Goal: Find specific page/section: Find specific page/section

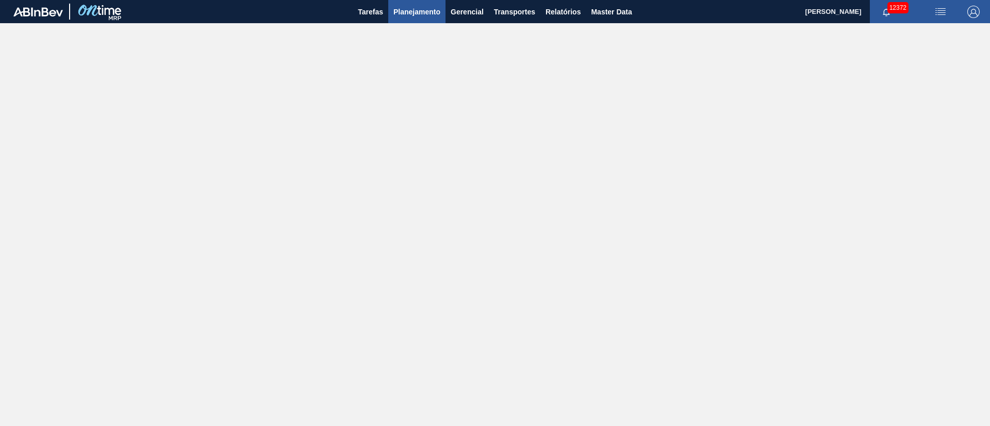
click at [401, 14] on span "Planejamento" at bounding box center [416, 12] width 47 height 12
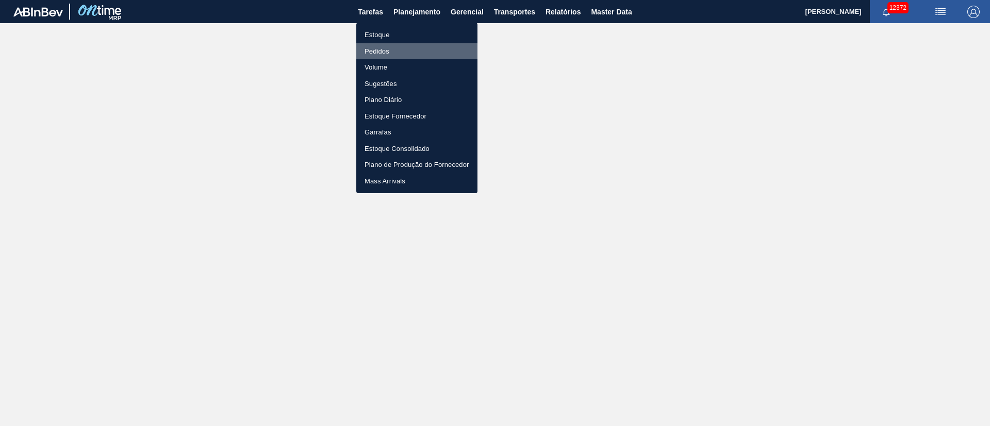
click at [386, 50] on li "Pedidos" at bounding box center [416, 51] width 121 height 17
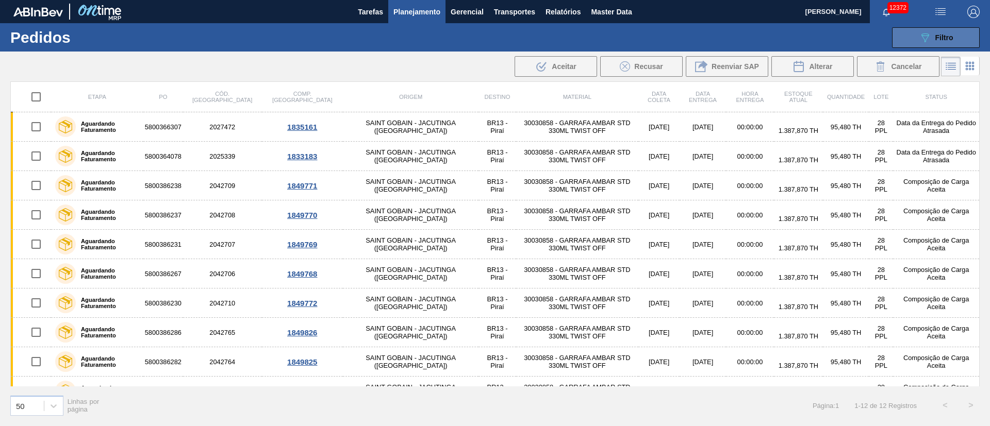
click at [947, 44] on button "089F7B8B-B2A5-4AFE-B5C0-19BA573D28AC Filtro" at bounding box center [936, 37] width 88 height 21
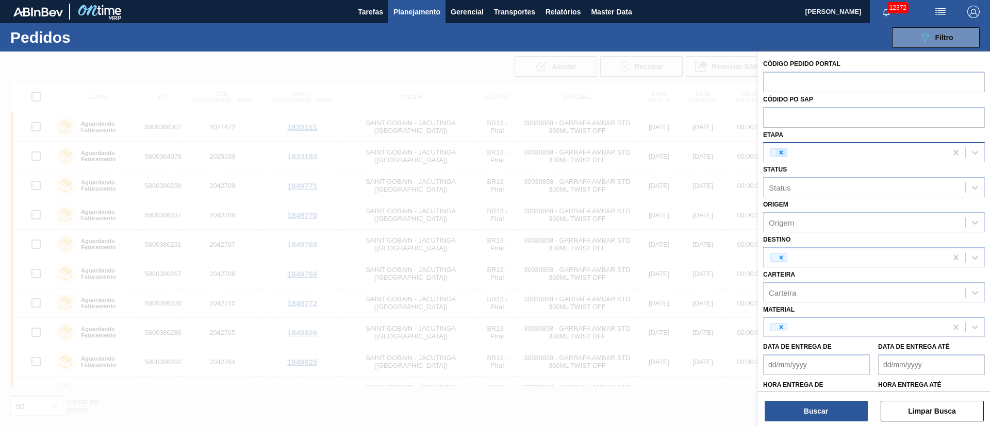
click at [782, 153] on icon at bounding box center [782, 153] width 4 height 4
type input "1"
type input "fat"
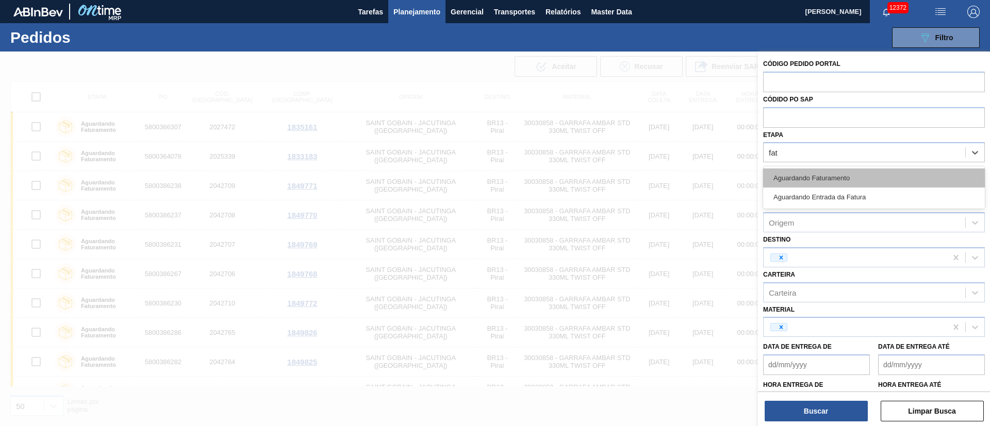
click at [820, 174] on div "Aguardando Faturamento" at bounding box center [874, 178] width 222 height 19
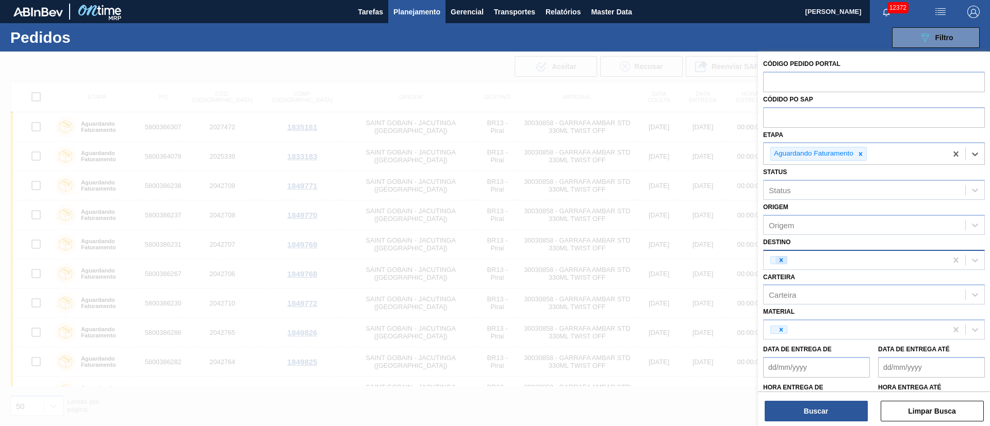
click at [784, 257] on icon at bounding box center [781, 260] width 7 height 7
click at [781, 327] on icon at bounding box center [781, 329] width 7 height 7
click at [785, 229] on div "Origem" at bounding box center [865, 225] width 202 height 15
type input "03"
click at [799, 210] on div "Origem option 280864 (SAP Legado: 303055) - [GEOGRAPHIC_DATA] VIDROS SA focused…" at bounding box center [874, 217] width 222 height 35
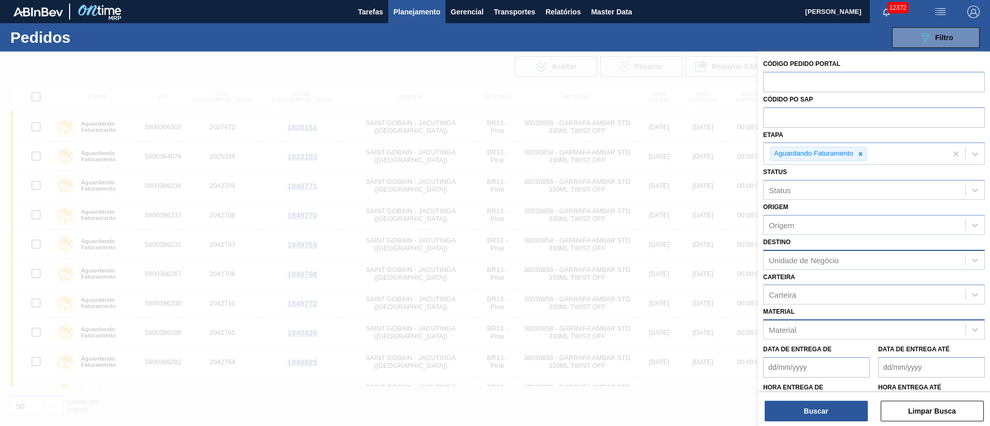
click at [785, 258] on div "Unidade de Negócio" at bounding box center [804, 260] width 70 height 9
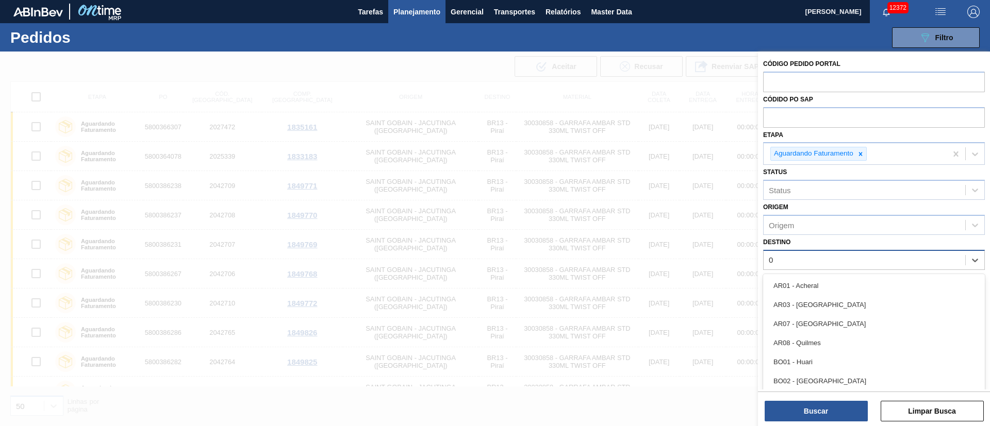
type input "03"
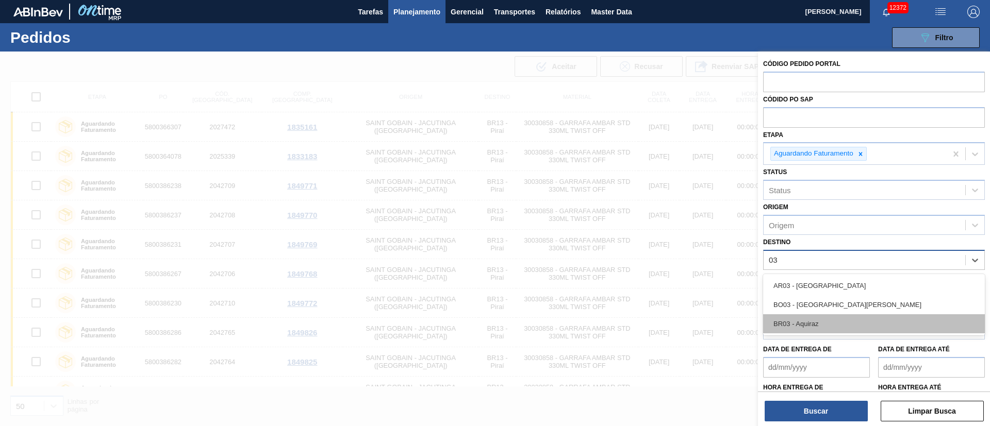
click at [797, 320] on div "BR03 - Aquiraz" at bounding box center [874, 324] width 222 height 19
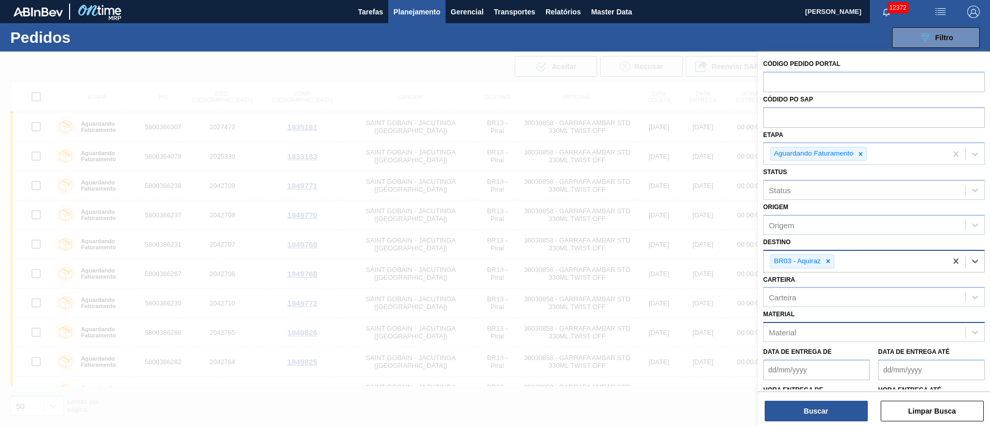
click at [794, 322] on div "Material" at bounding box center [874, 332] width 222 height 20
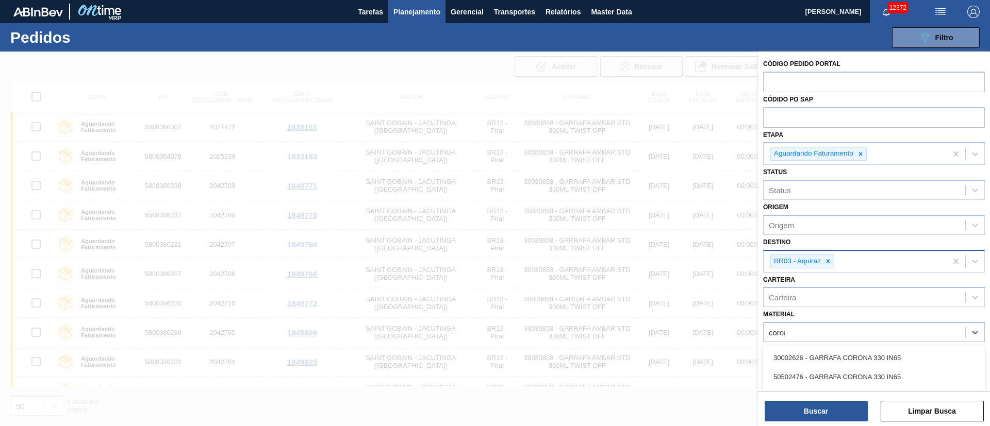
type input "corona"
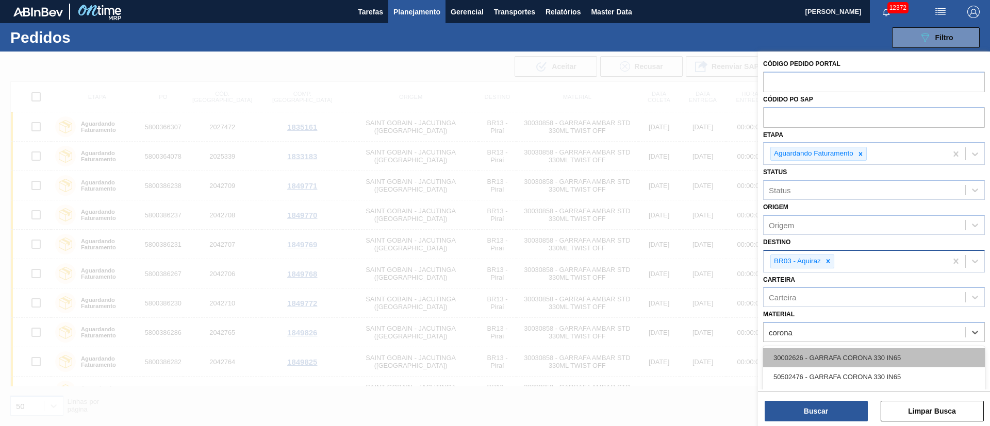
click at [834, 366] on div "30002626 - GARRAFA CORONA 330 IN65" at bounding box center [874, 358] width 222 height 19
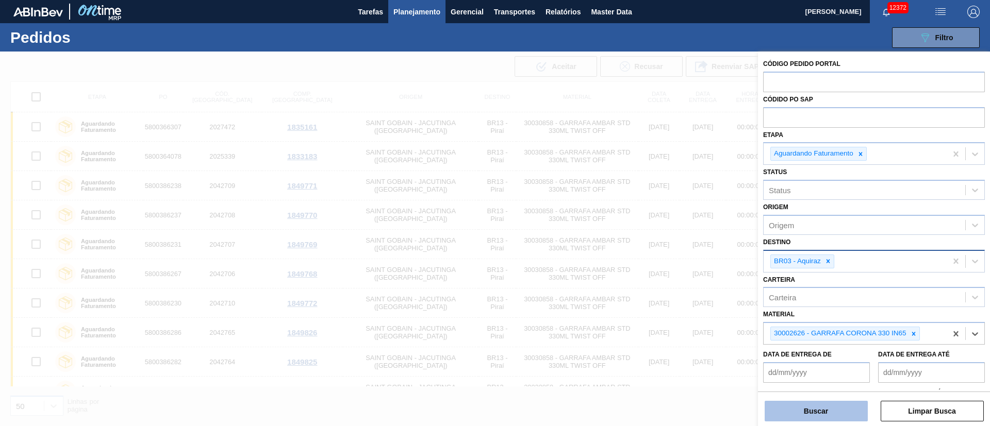
click at [829, 413] on button "Buscar" at bounding box center [816, 411] width 103 height 21
